Goal: Task Accomplishment & Management: Complete application form

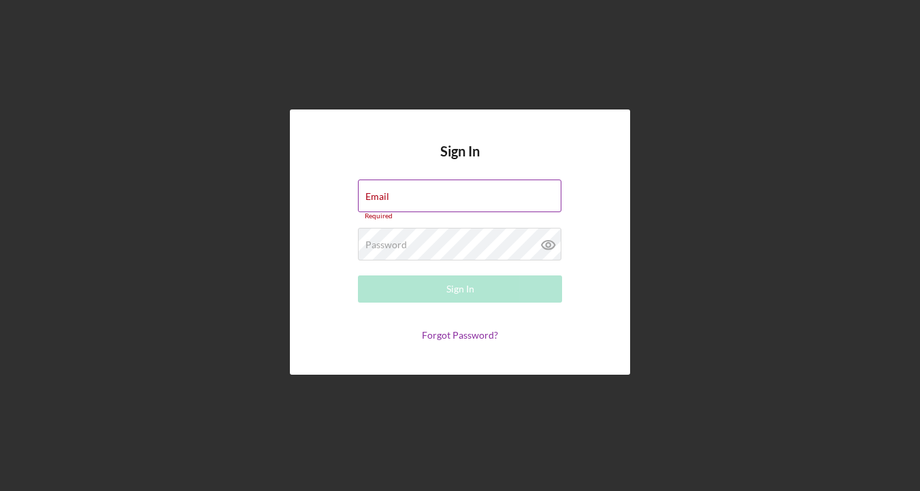
type input "[EMAIL_ADDRESS][DOMAIN_NAME]"
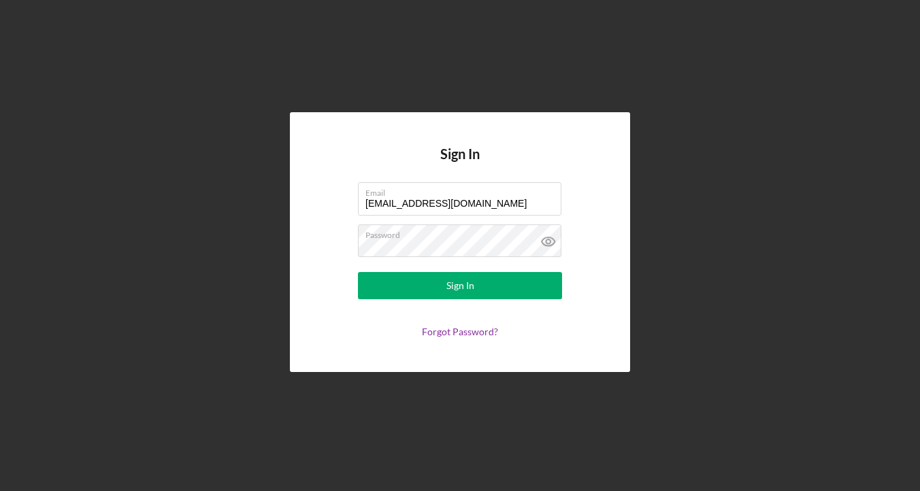
click at [462, 300] on form "Email [EMAIL_ADDRESS][DOMAIN_NAME] Password Sign In Forgot Password?" at bounding box center [460, 259] width 272 height 155
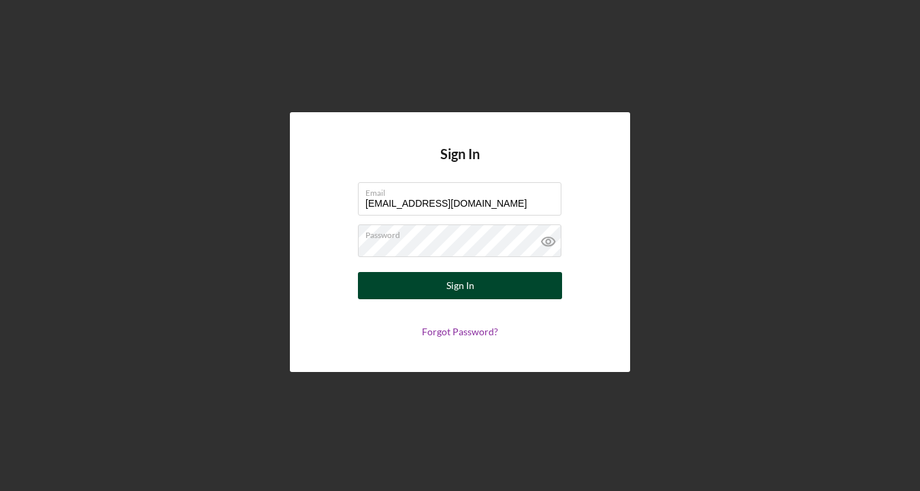
click at [466, 286] on div "Sign In" at bounding box center [460, 285] width 28 height 27
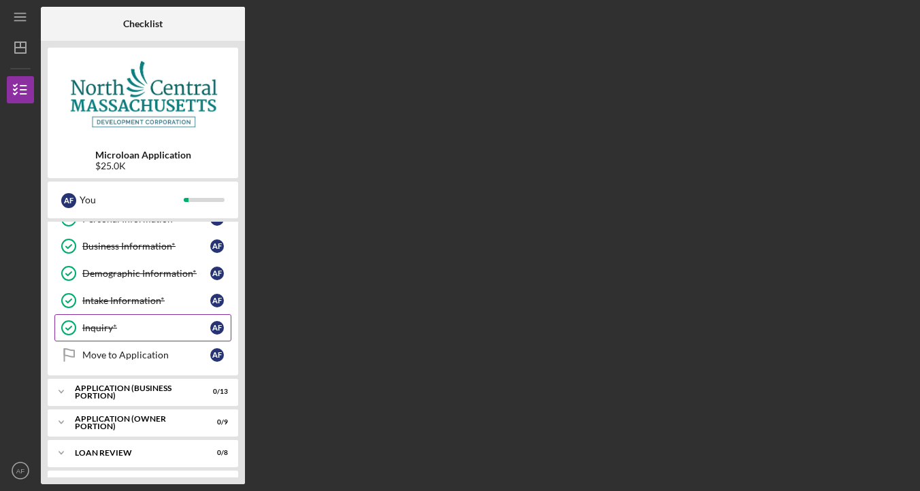
scroll to position [48, 0]
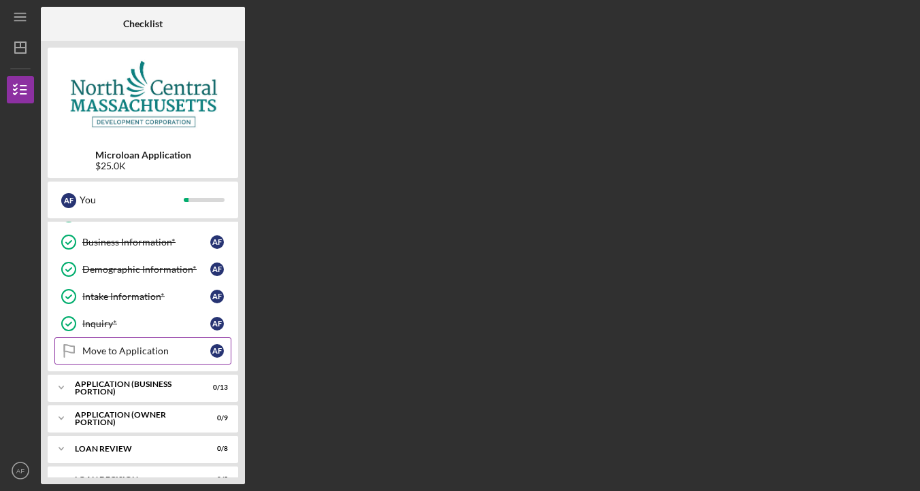
click at [171, 355] on div "Move to Application" at bounding box center [146, 351] width 128 height 11
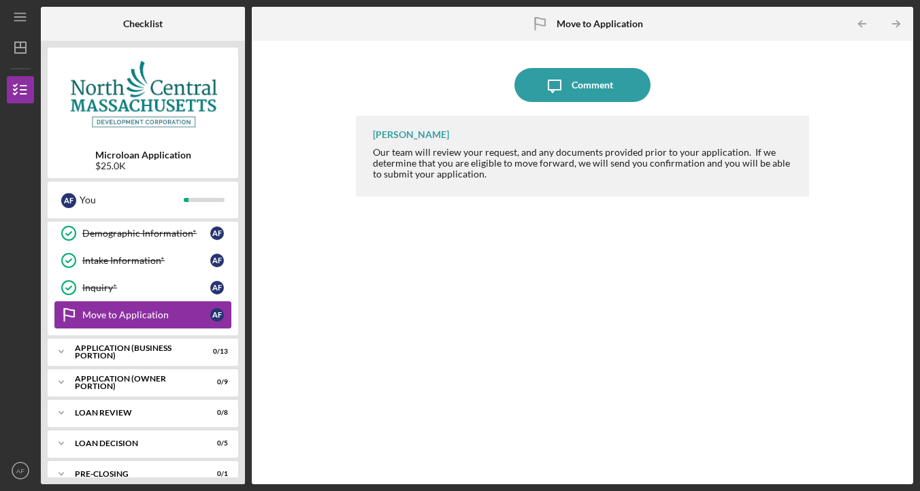
scroll to position [95, 0]
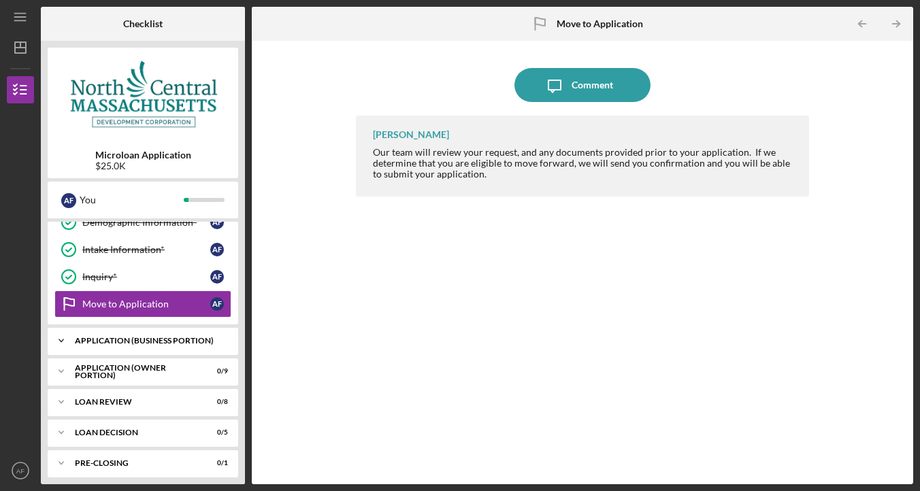
click at [147, 345] on div "Icon/Expander APPLICATION (BUSINESS PORTION) 0 / 13" at bounding box center [143, 340] width 190 height 27
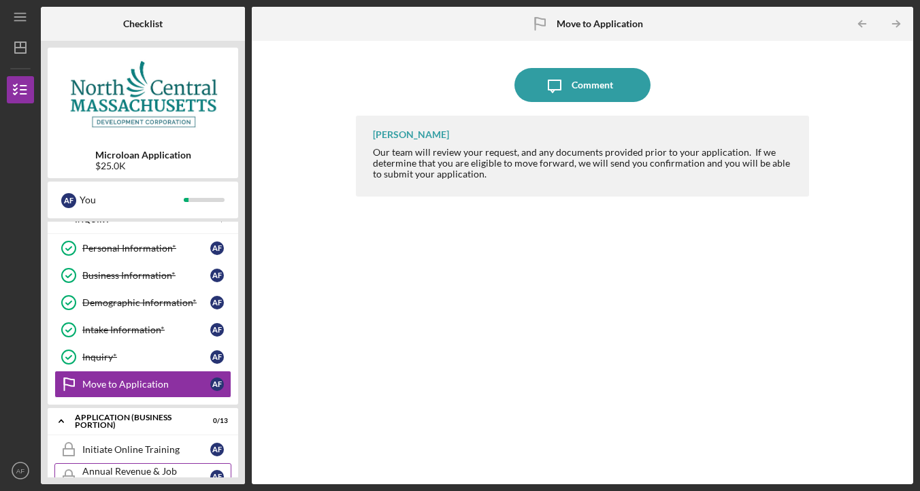
scroll to position [0, 0]
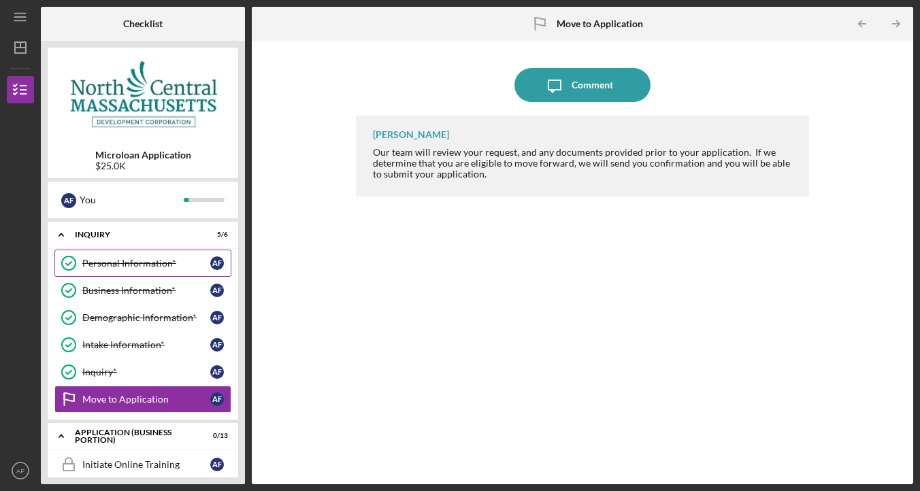
click at [169, 271] on link "Personal Information* Personal Information* A F" at bounding box center [142, 263] width 177 height 27
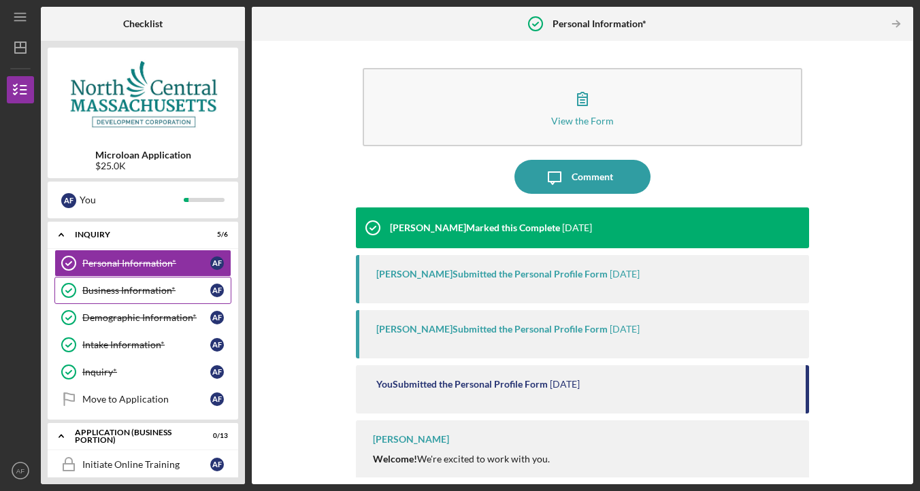
click at [169, 290] on div "Business Information*" at bounding box center [146, 290] width 128 height 11
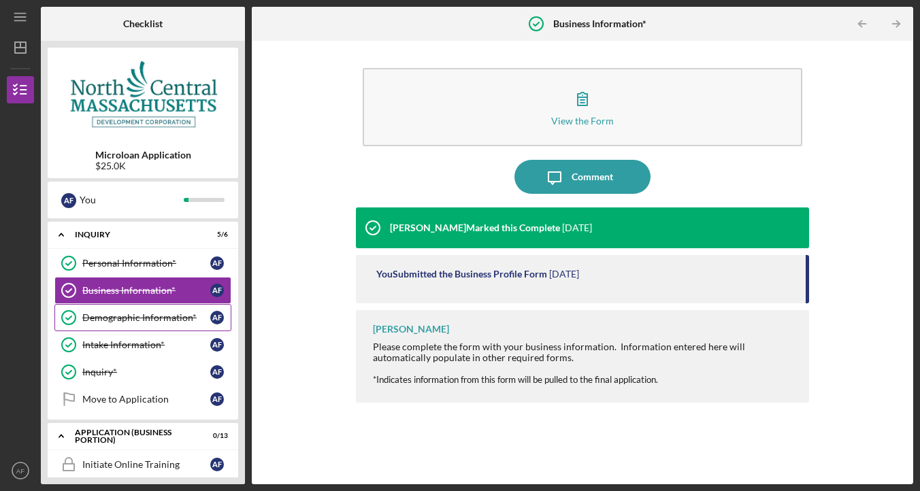
click at [167, 322] on div "Demographic Information*" at bounding box center [146, 317] width 128 height 11
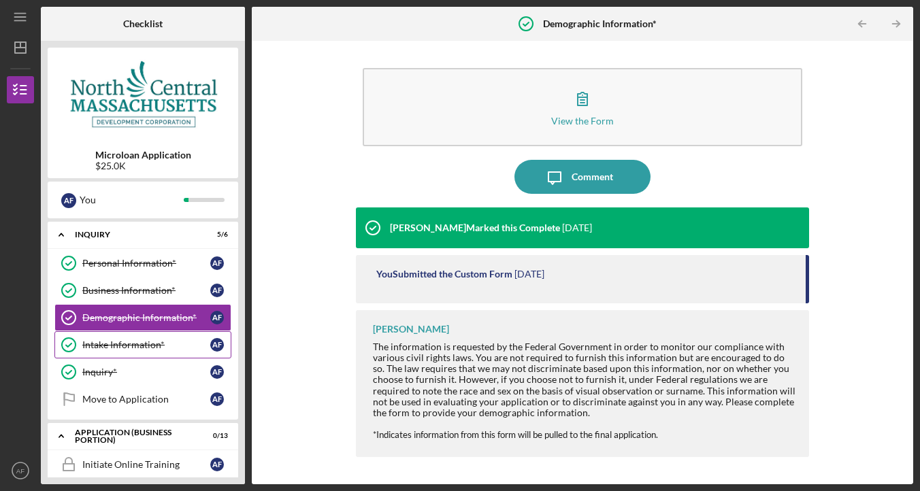
click at [157, 344] on div "Intake Information*" at bounding box center [146, 344] width 128 height 11
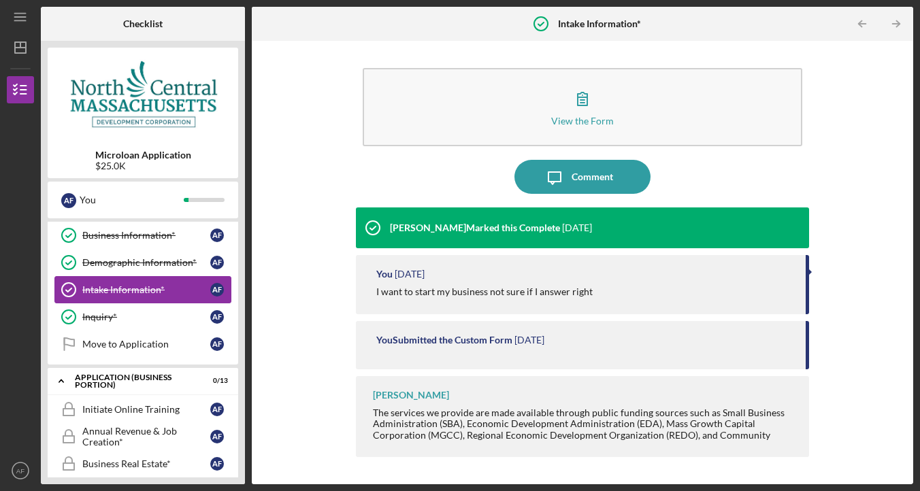
scroll to position [57, 0]
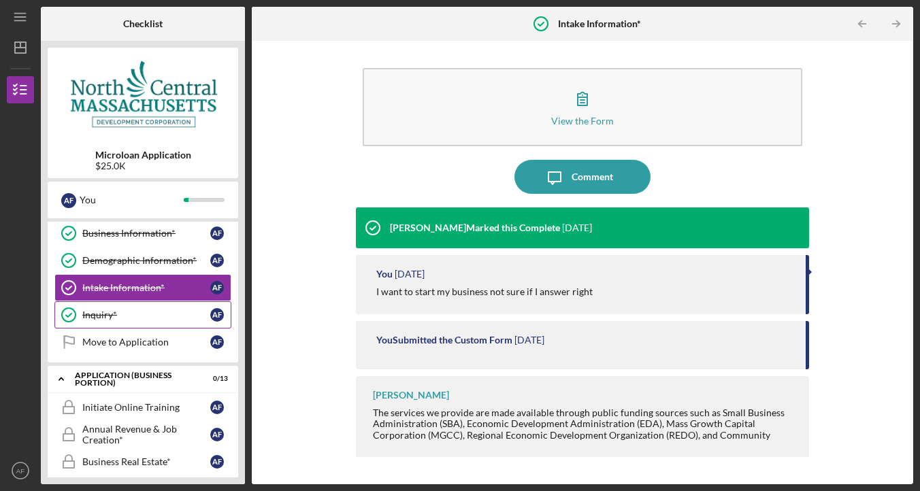
click at [152, 321] on link "Inquiry* Inquiry* A F" at bounding box center [142, 314] width 177 height 27
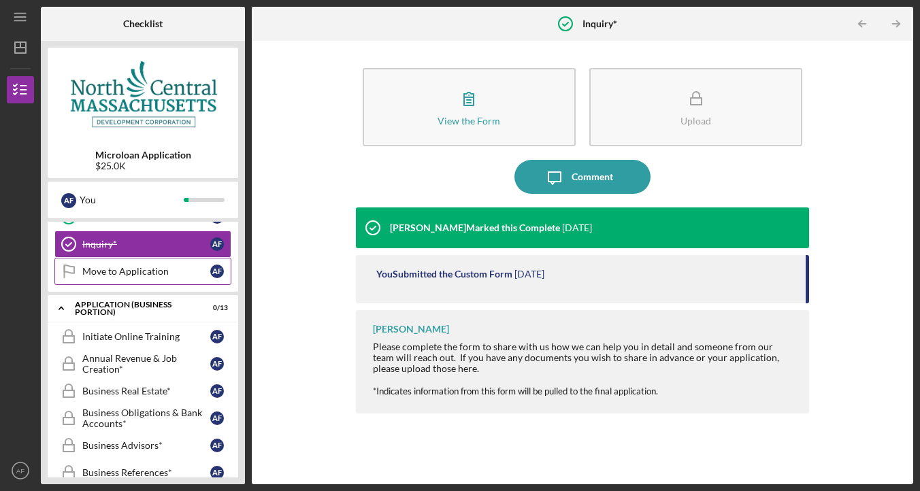
scroll to position [129, 0]
click at [170, 276] on link "Move to Application Move to Application A F" at bounding box center [142, 270] width 177 height 27
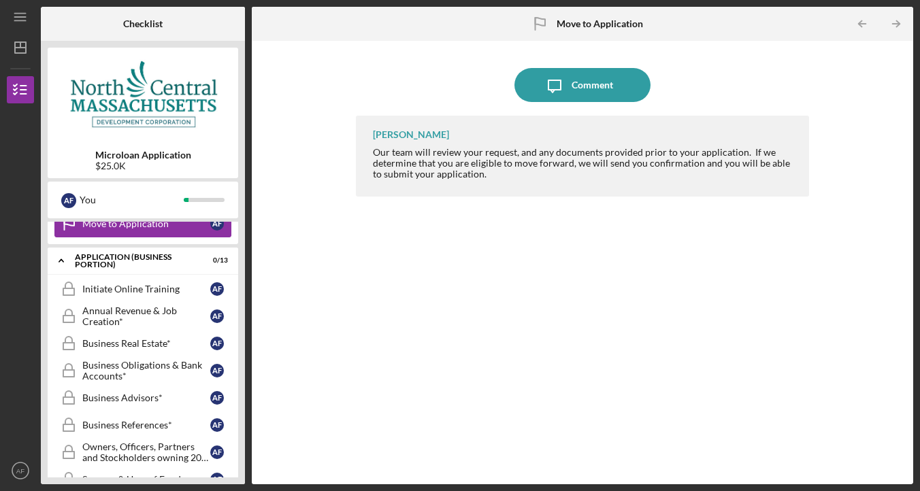
scroll to position [178, 0]
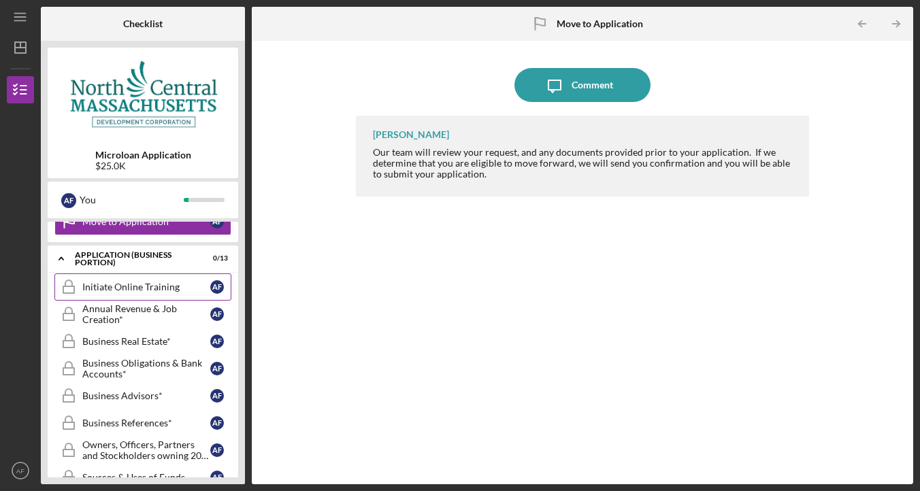
click at [180, 278] on link "Initiate Online Training Initiate Online Training A F" at bounding box center [142, 286] width 177 height 27
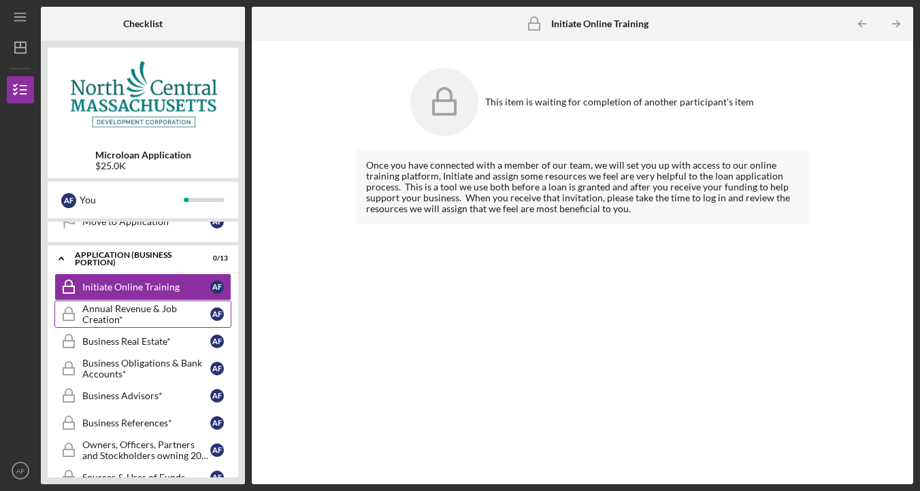
click at [171, 307] on div "Annual Revenue & Job Creation*" at bounding box center [146, 314] width 128 height 22
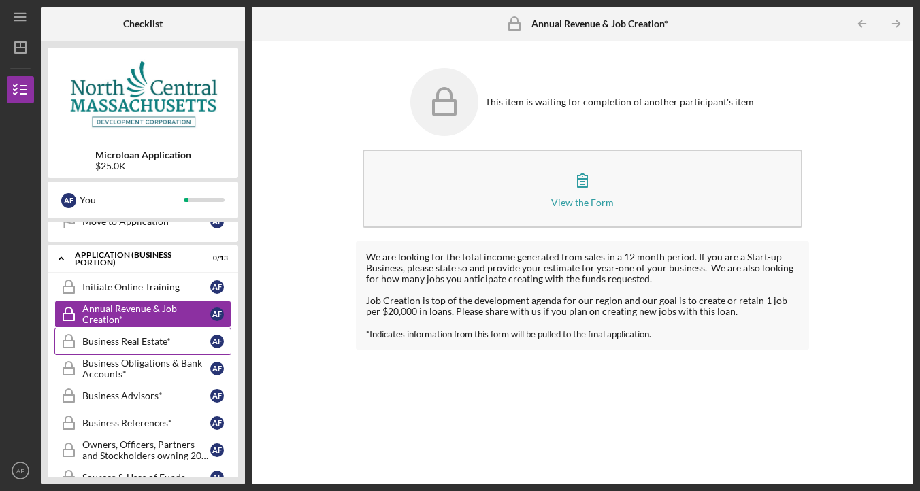
click at [165, 333] on link "Business Real Estate* Business Real Estate* A F" at bounding box center [142, 341] width 177 height 27
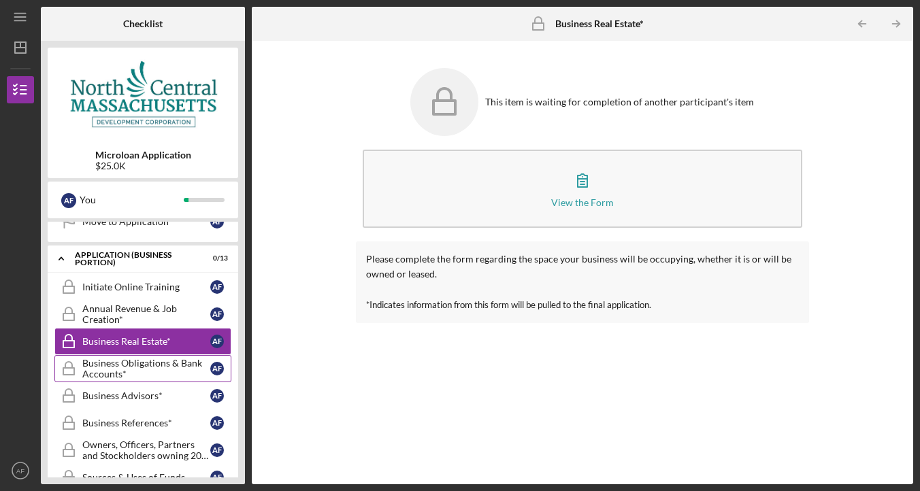
click at [162, 361] on div "Business Obligations & Bank Accounts*" at bounding box center [146, 369] width 128 height 22
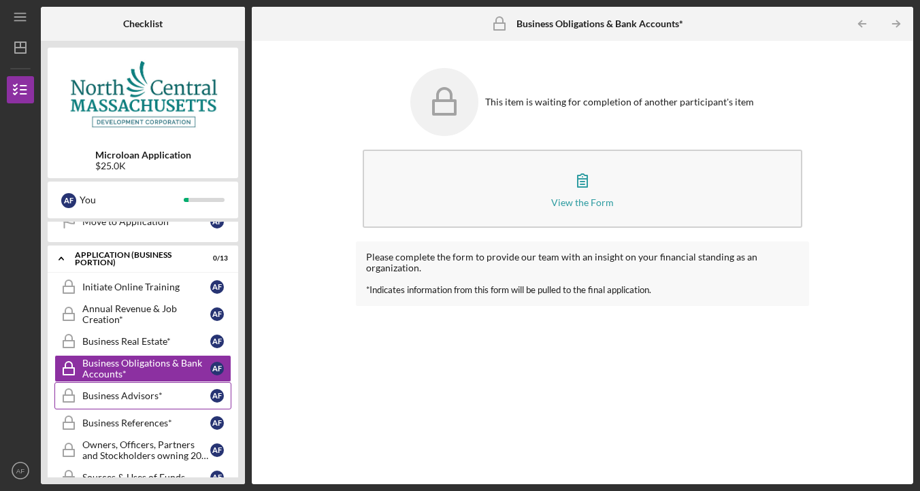
click at [156, 399] on div "Business Advisors*" at bounding box center [146, 395] width 128 height 11
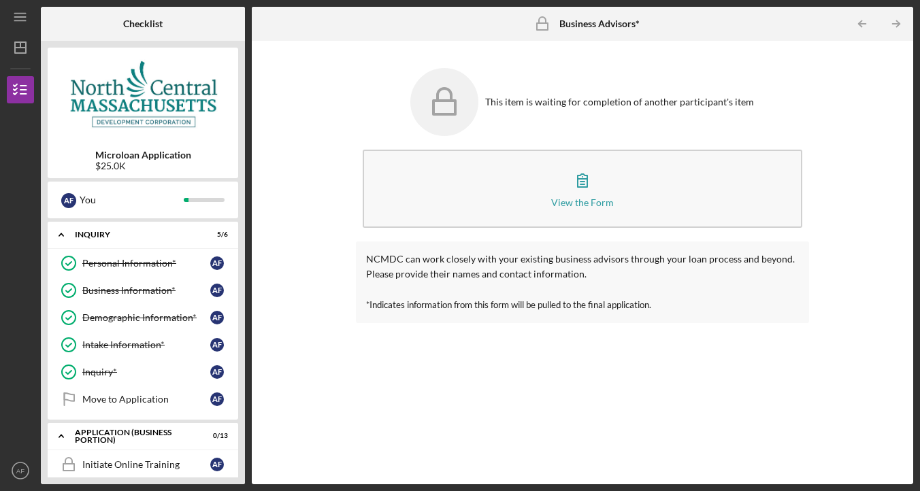
click at [150, 123] on img at bounding box center [143, 95] width 190 height 82
click at [27, 44] on icon "Icon/Dashboard" at bounding box center [20, 48] width 34 height 34
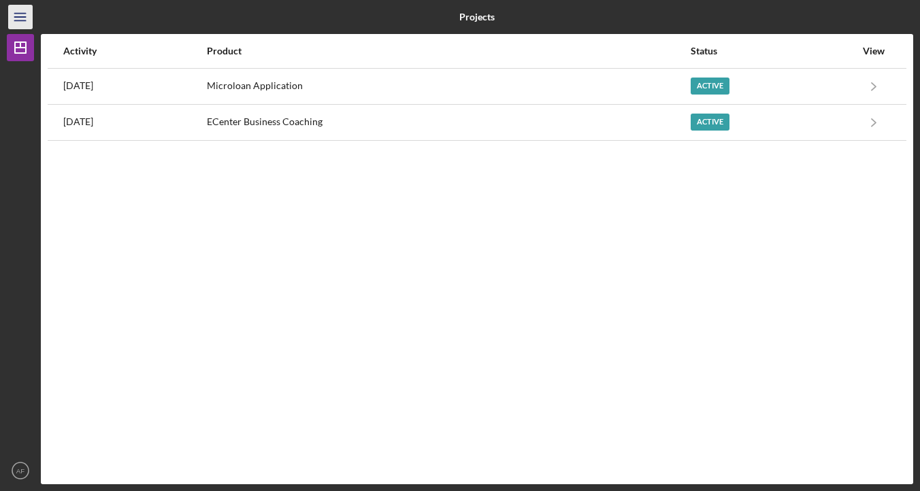
click at [32, 21] on icon "Icon/Menu" at bounding box center [20, 17] width 31 height 31
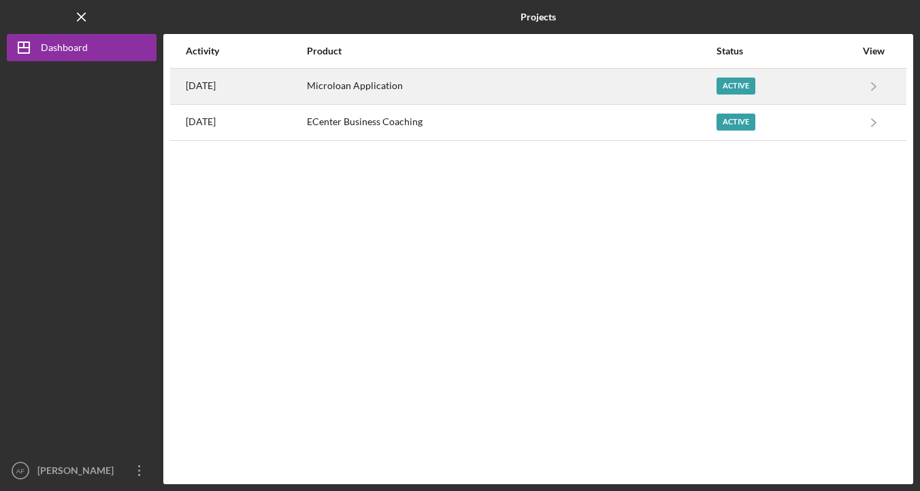
click at [305, 94] on div "[DATE]" at bounding box center [246, 86] width 120 height 34
